Goal: Task Accomplishment & Management: Manage account settings

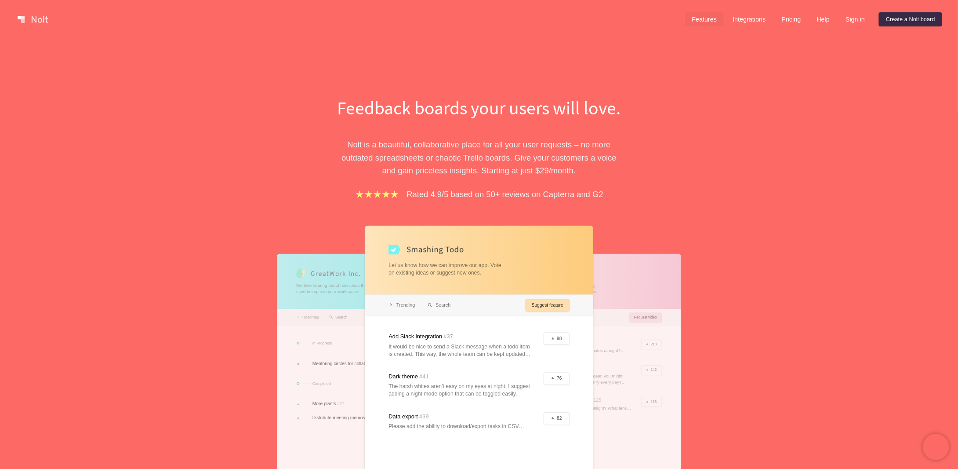
click at [719, 15] on link "Features" at bounding box center [704, 19] width 39 height 14
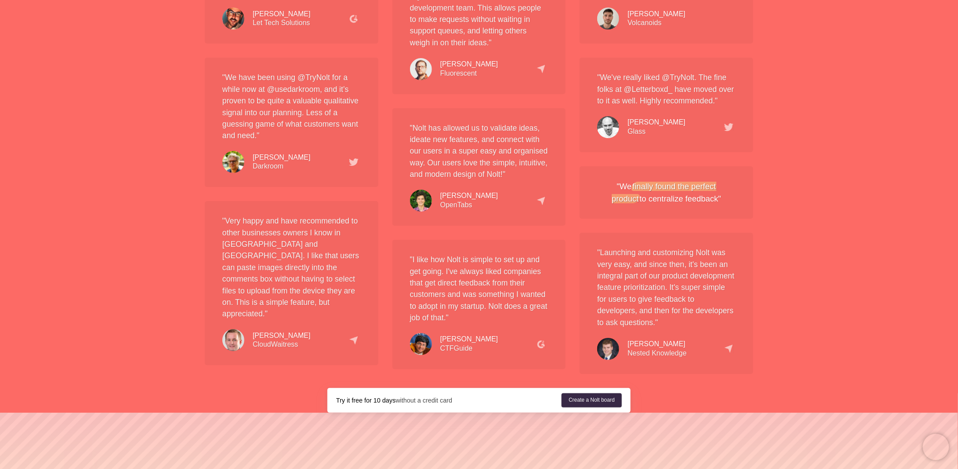
scroll to position [1641, 0]
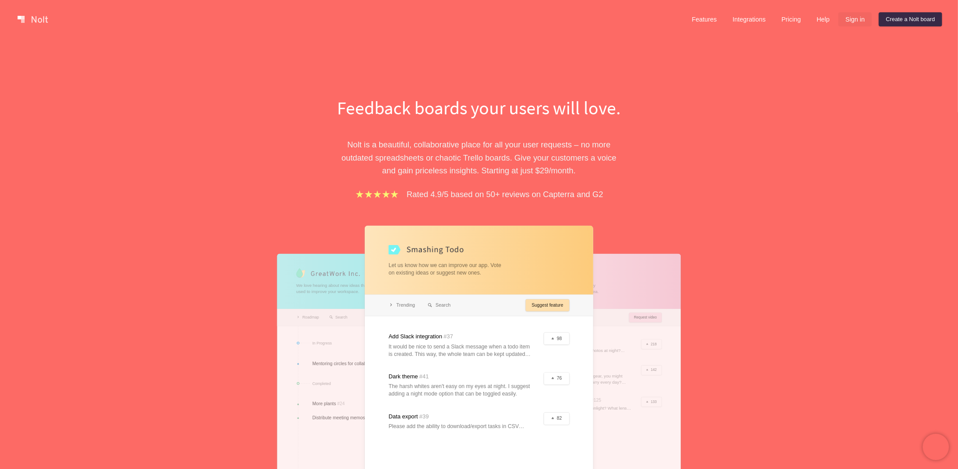
click at [850, 18] on link "Sign in" at bounding box center [855, 19] width 33 height 14
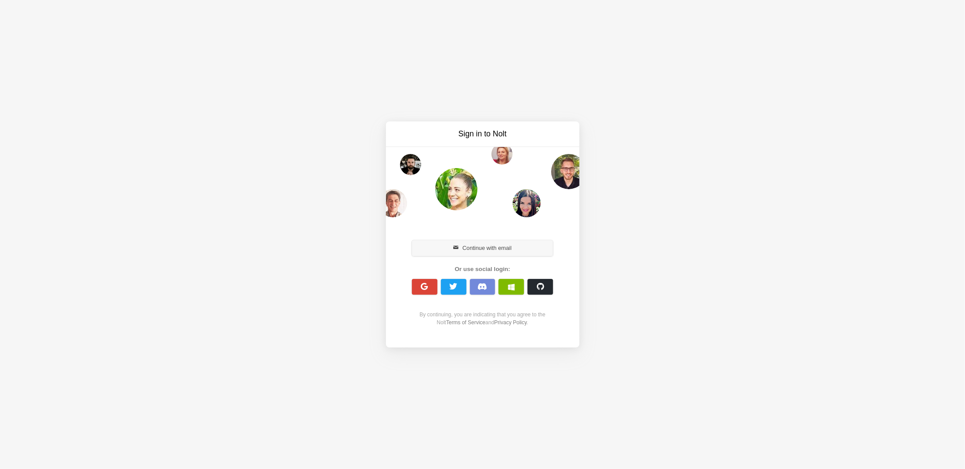
click at [523, 245] on button "Continue with email" at bounding box center [483, 248] width 142 height 16
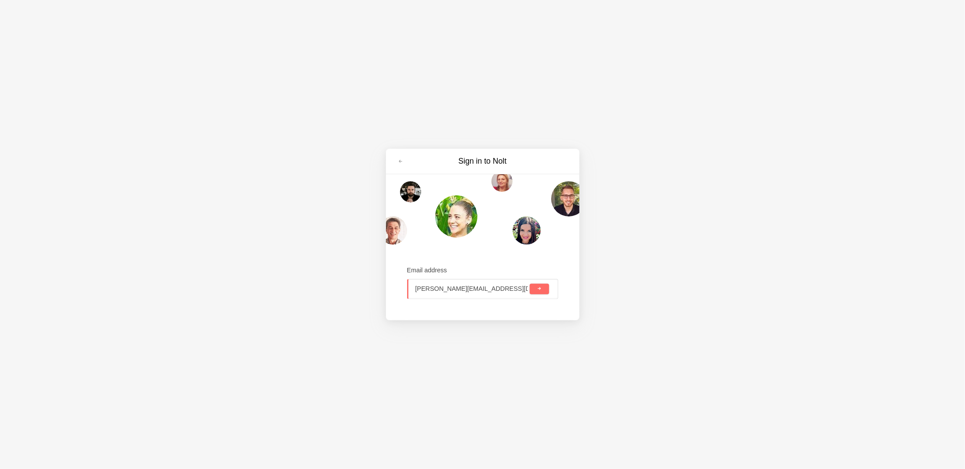
type input "philip.penabella@corpay.com"
click at [530, 283] on button "submit" at bounding box center [539, 288] width 19 height 11
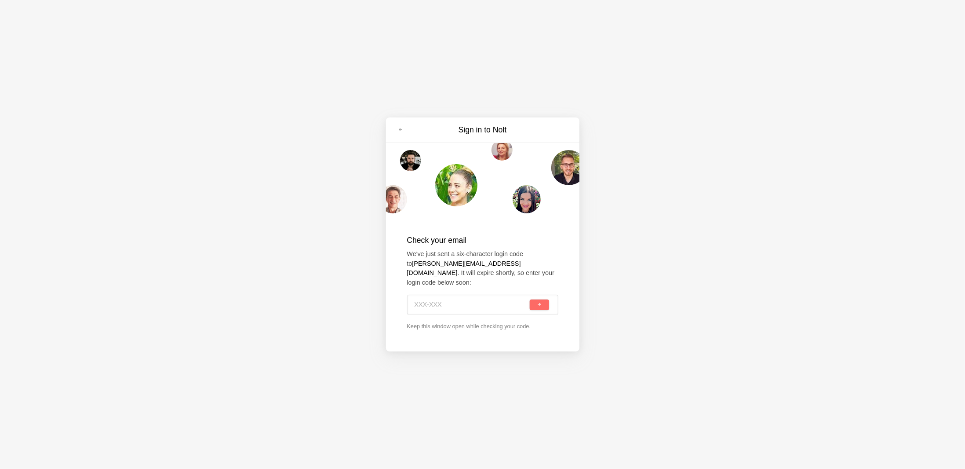
click at [509, 297] on input at bounding box center [471, 304] width 114 height 19
click at [476, 305] on input at bounding box center [471, 304] width 114 height 19
type input "FK6-5M5"
click at [530, 299] on button "submit" at bounding box center [539, 304] width 19 height 11
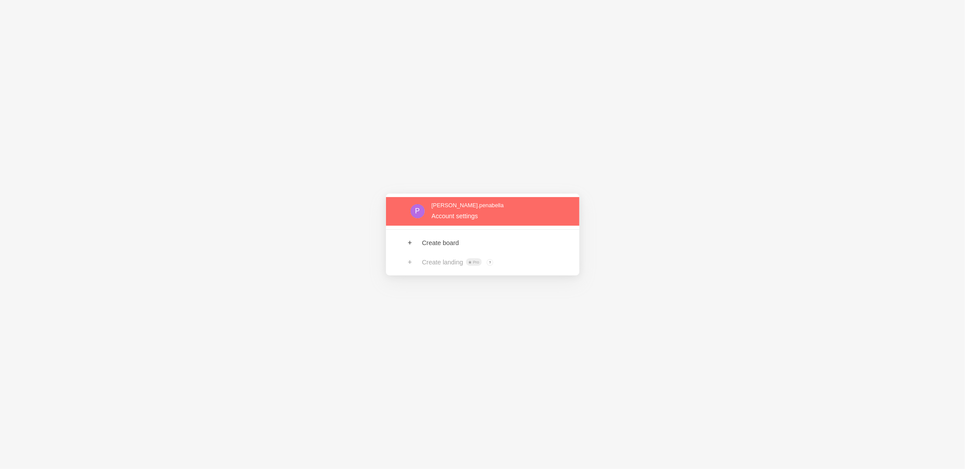
click at [442, 200] on link at bounding box center [482, 211] width 193 height 29
click at [454, 219] on link at bounding box center [482, 211] width 193 height 29
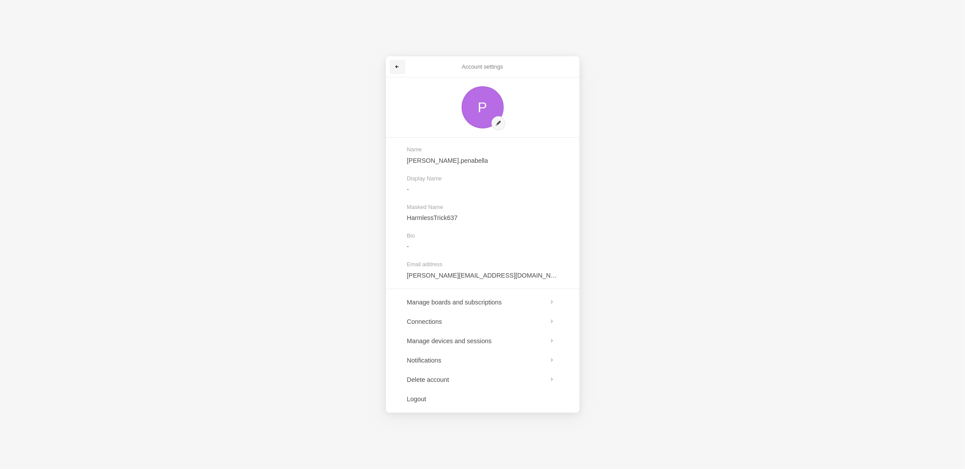
click at [394, 72] on link at bounding box center [397, 67] width 16 height 14
